Goal: Check status: Check status

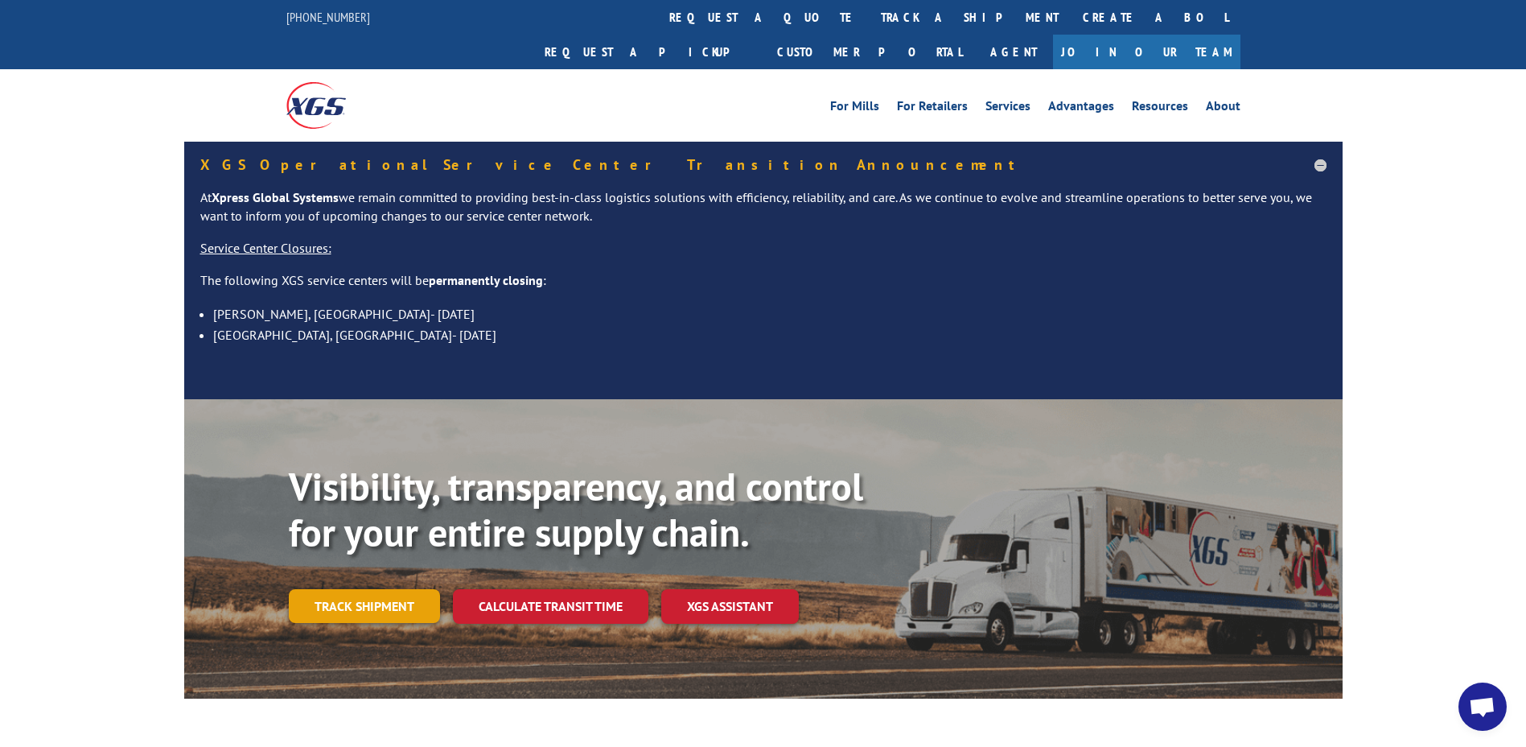
click at [390, 589] on link "Track shipment" at bounding box center [364, 606] width 151 height 34
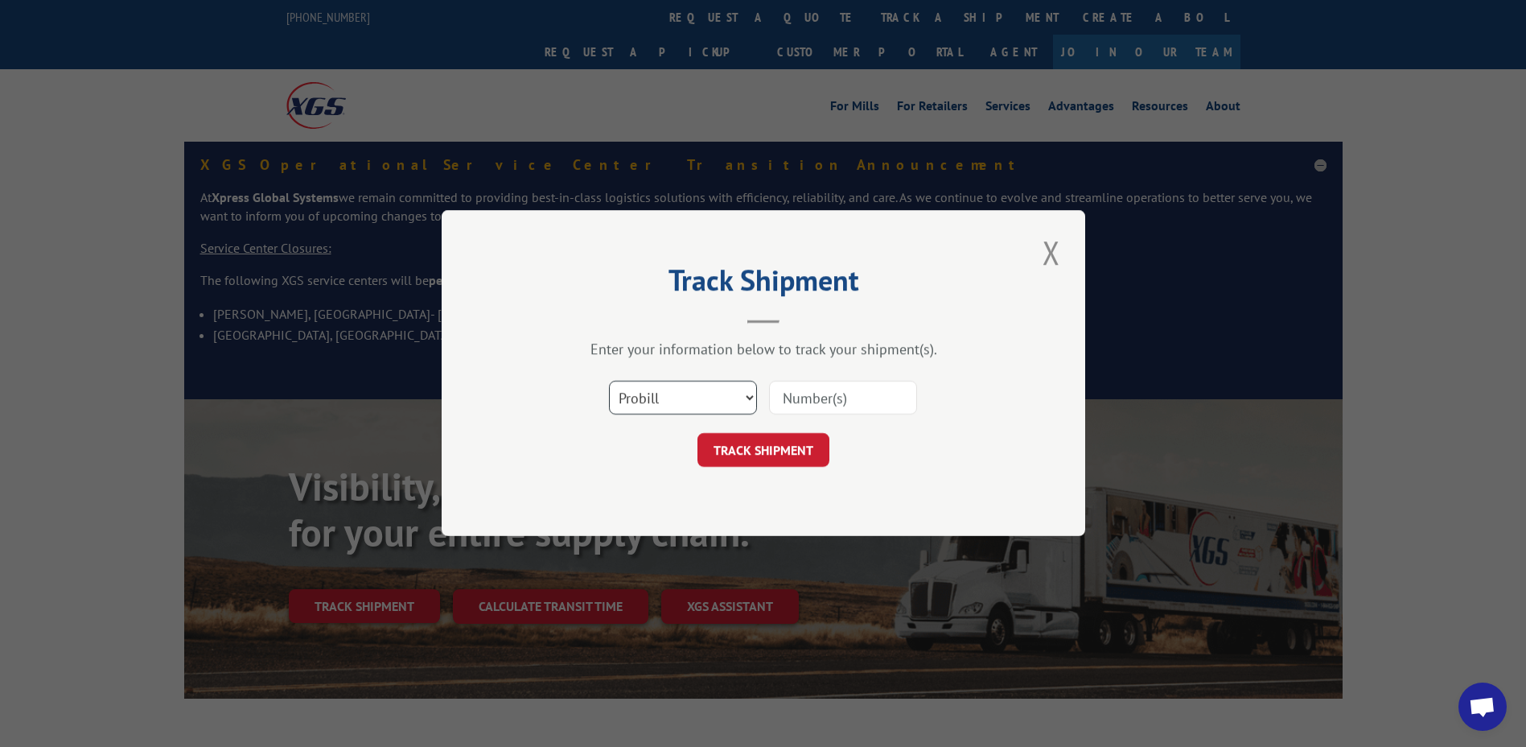
drag, startPoint x: 749, startPoint y: 401, endPoint x: 746, endPoint y: 417, distance: 16.4
click at [749, 404] on select "Select category... Probill BOL PO" at bounding box center [683, 398] width 148 height 34
select select "po"
click at [609, 381] on select "Select category... Probill BOL PO" at bounding box center [683, 398] width 148 height 34
click at [796, 398] on input at bounding box center [843, 398] width 148 height 34
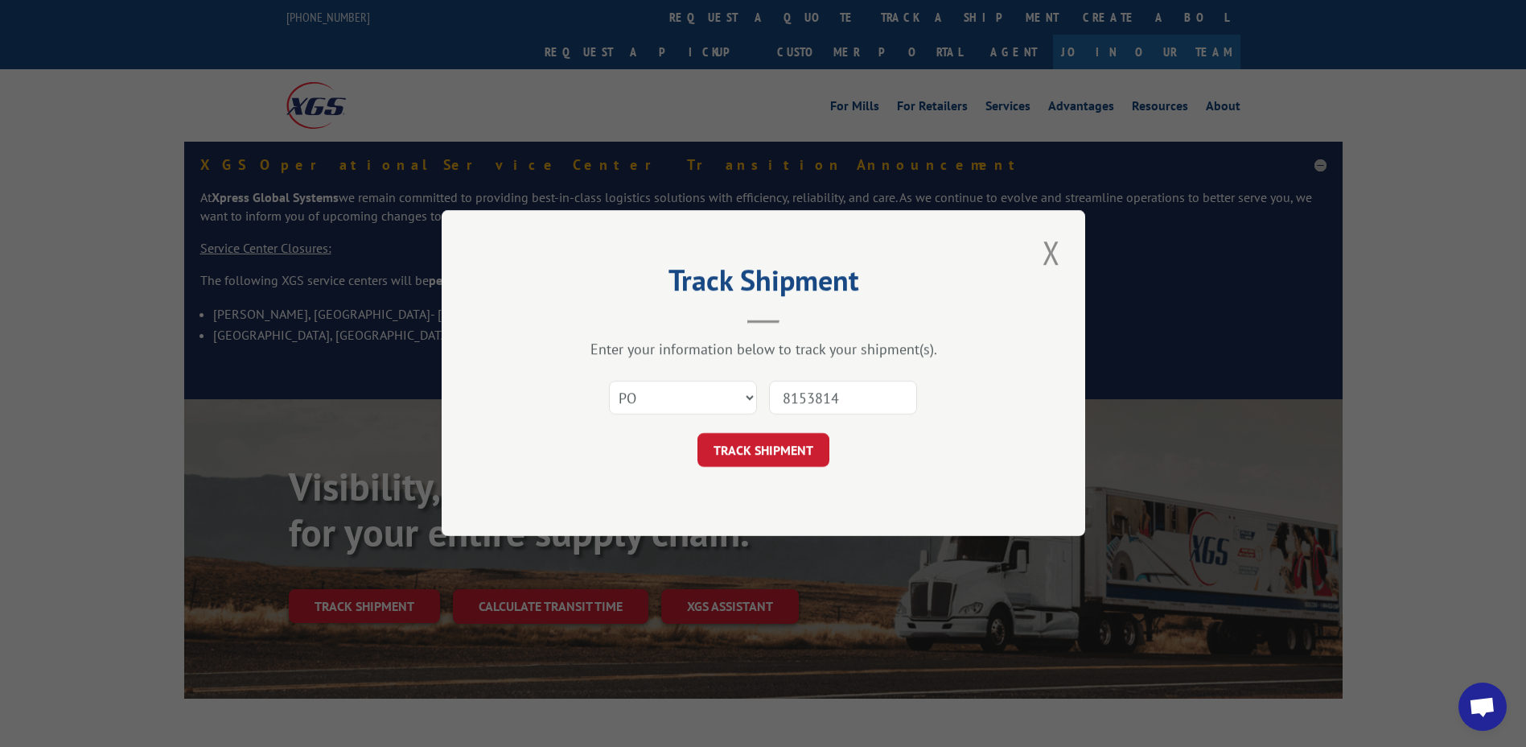
type input "81538141"
click button "TRACK SHIPMENT" at bounding box center [763, 451] width 132 height 34
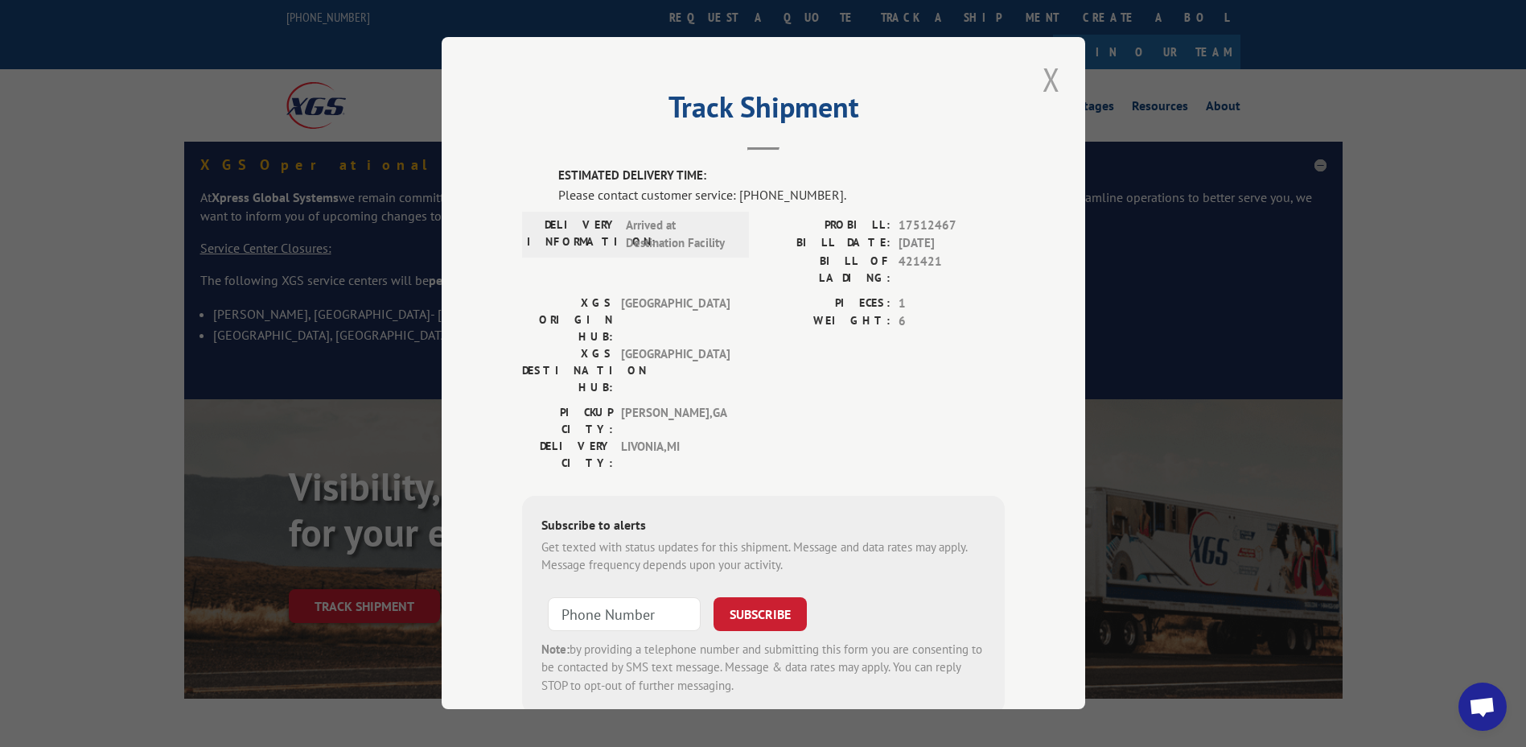
click at [1041, 80] on button "Close modal" at bounding box center [1051, 79] width 27 height 44
